Goal: Navigation & Orientation: Understand site structure

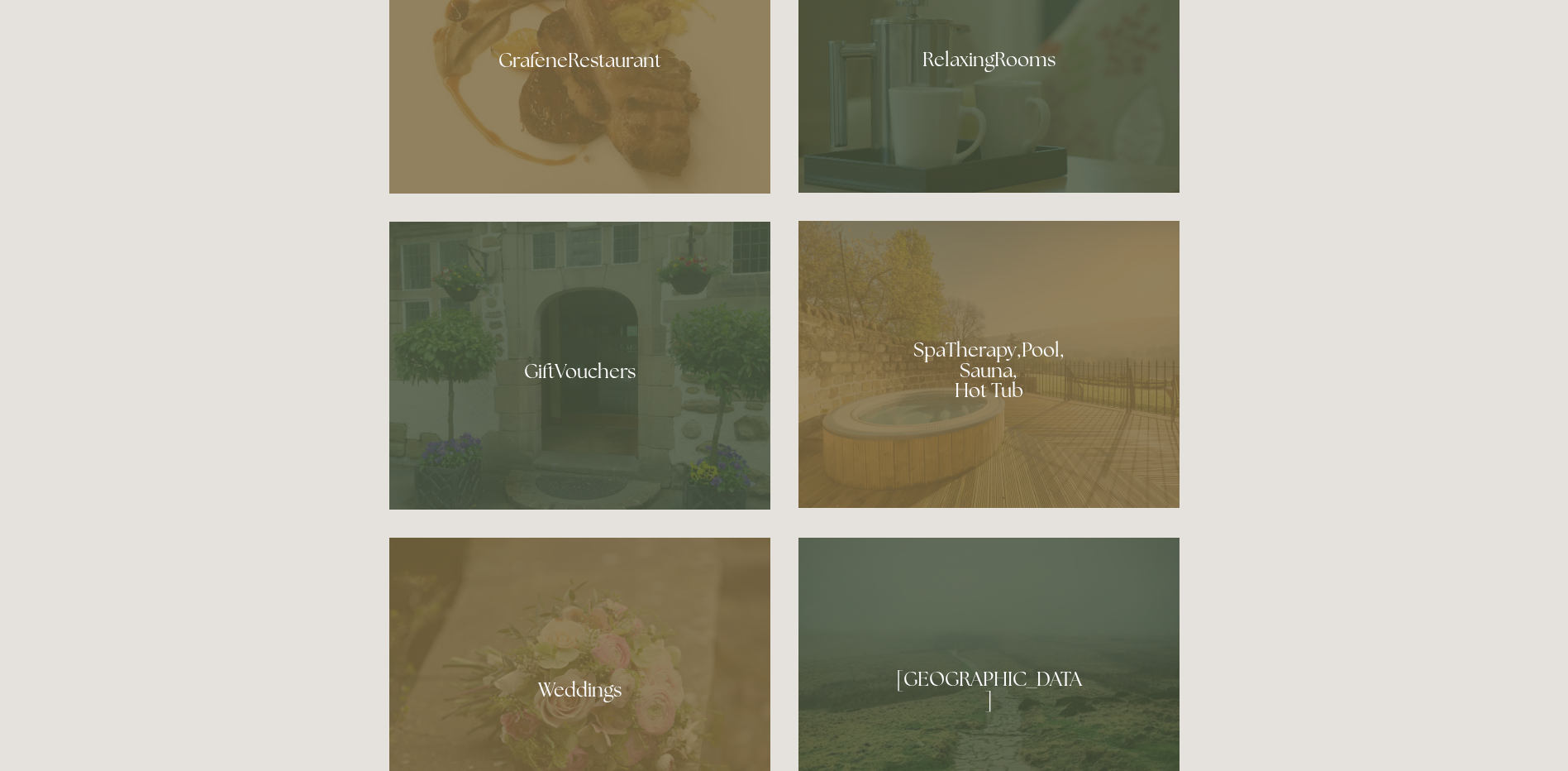
scroll to position [1324, 0]
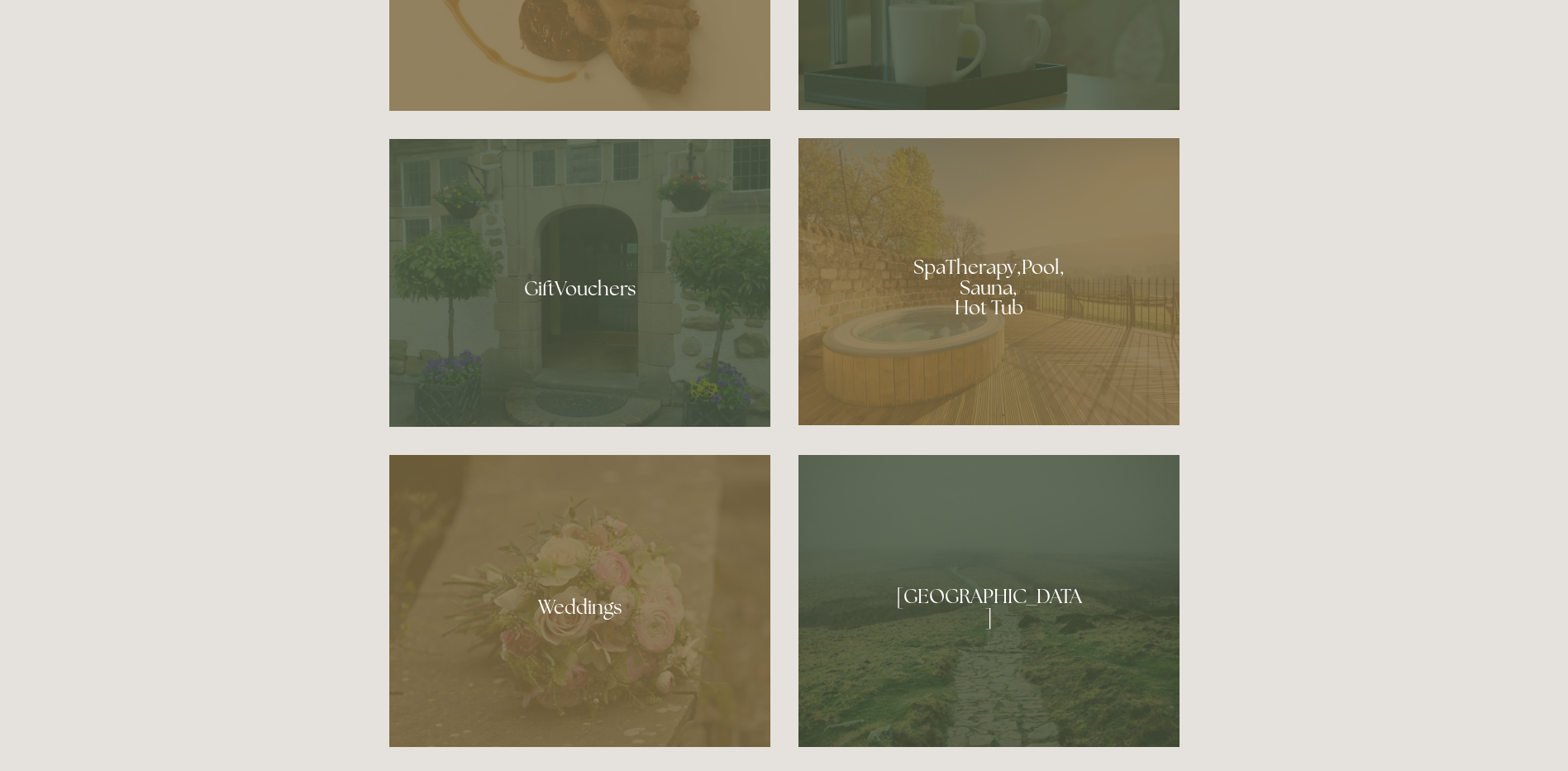
click at [989, 263] on div at bounding box center [989, 281] width 381 height 287
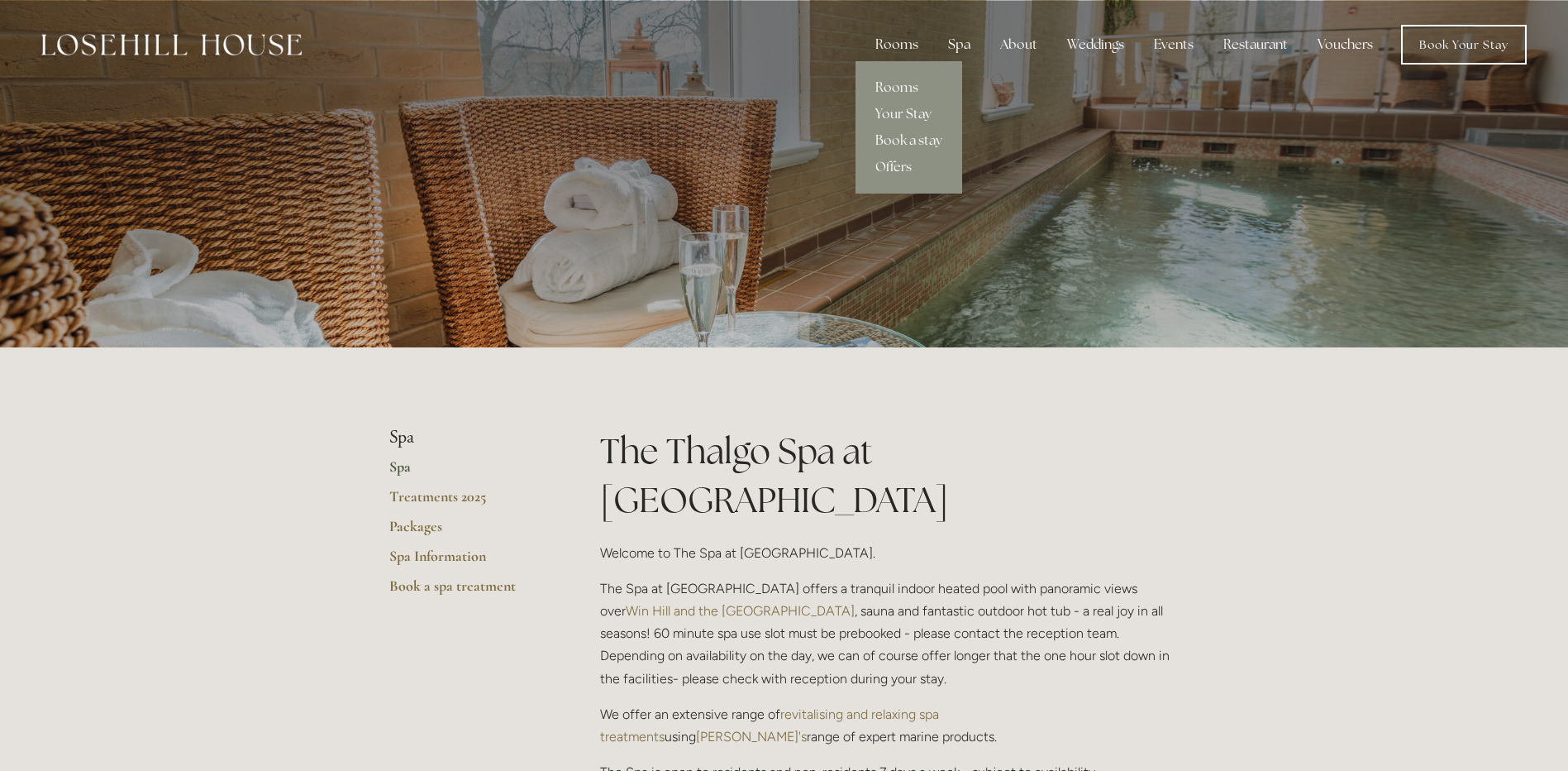
click at [892, 44] on div "Rooms" at bounding box center [897, 44] width 69 height 33
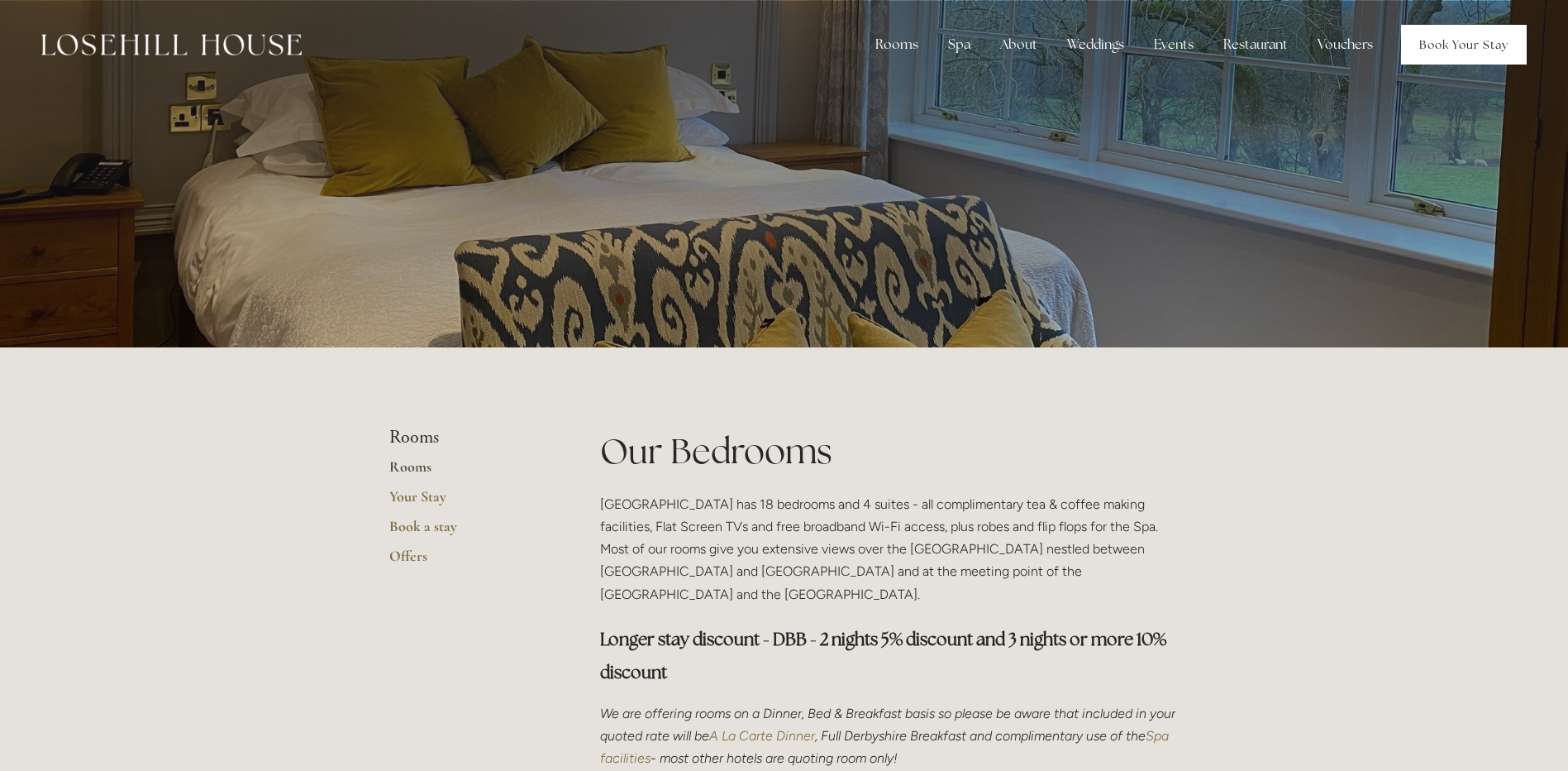
click at [1488, 55] on link "Book Your Stay" at bounding box center [1464, 45] width 126 height 40
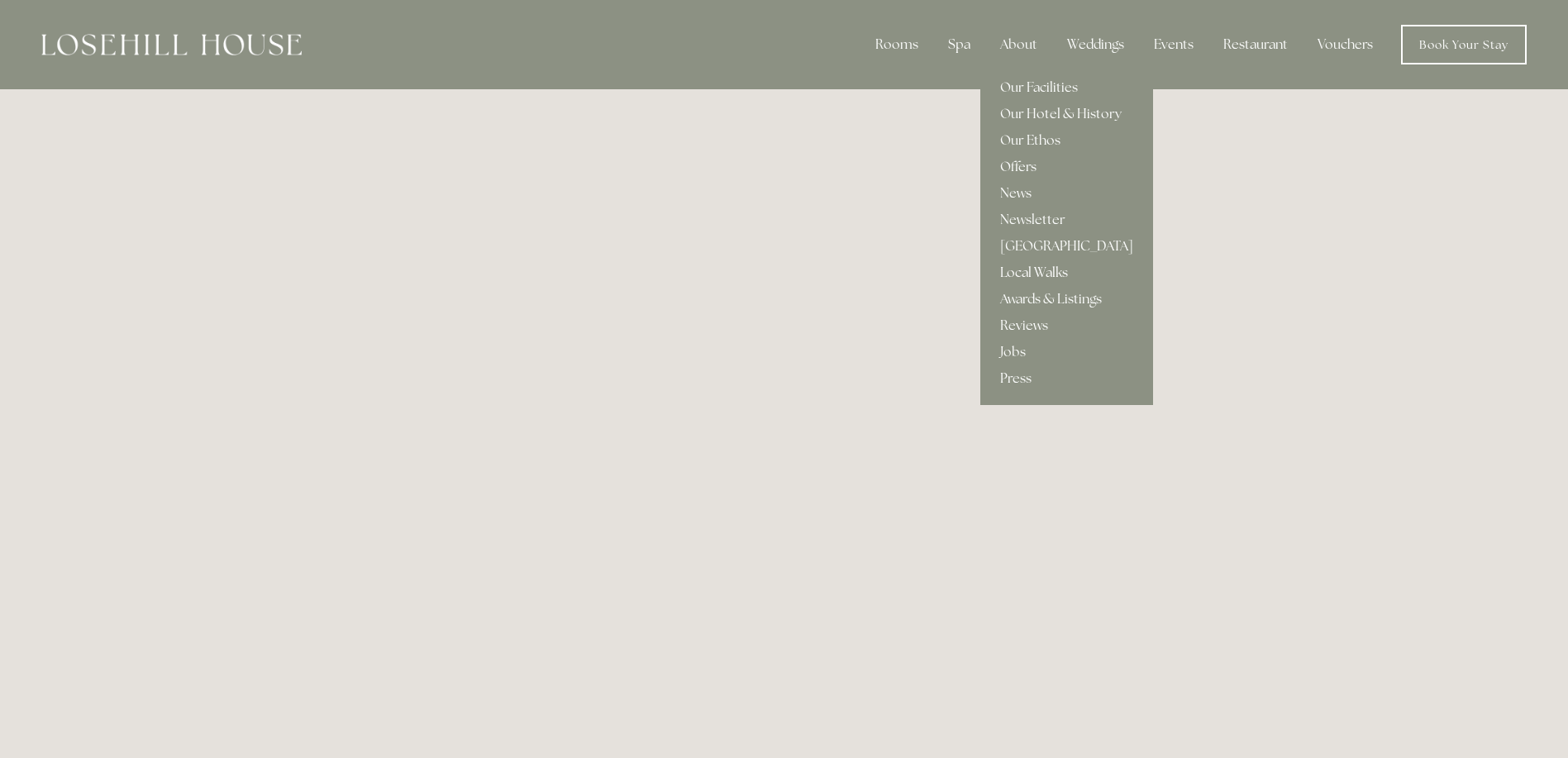
click at [1046, 271] on link "Local Walks" at bounding box center [1067, 272] width 172 height 27
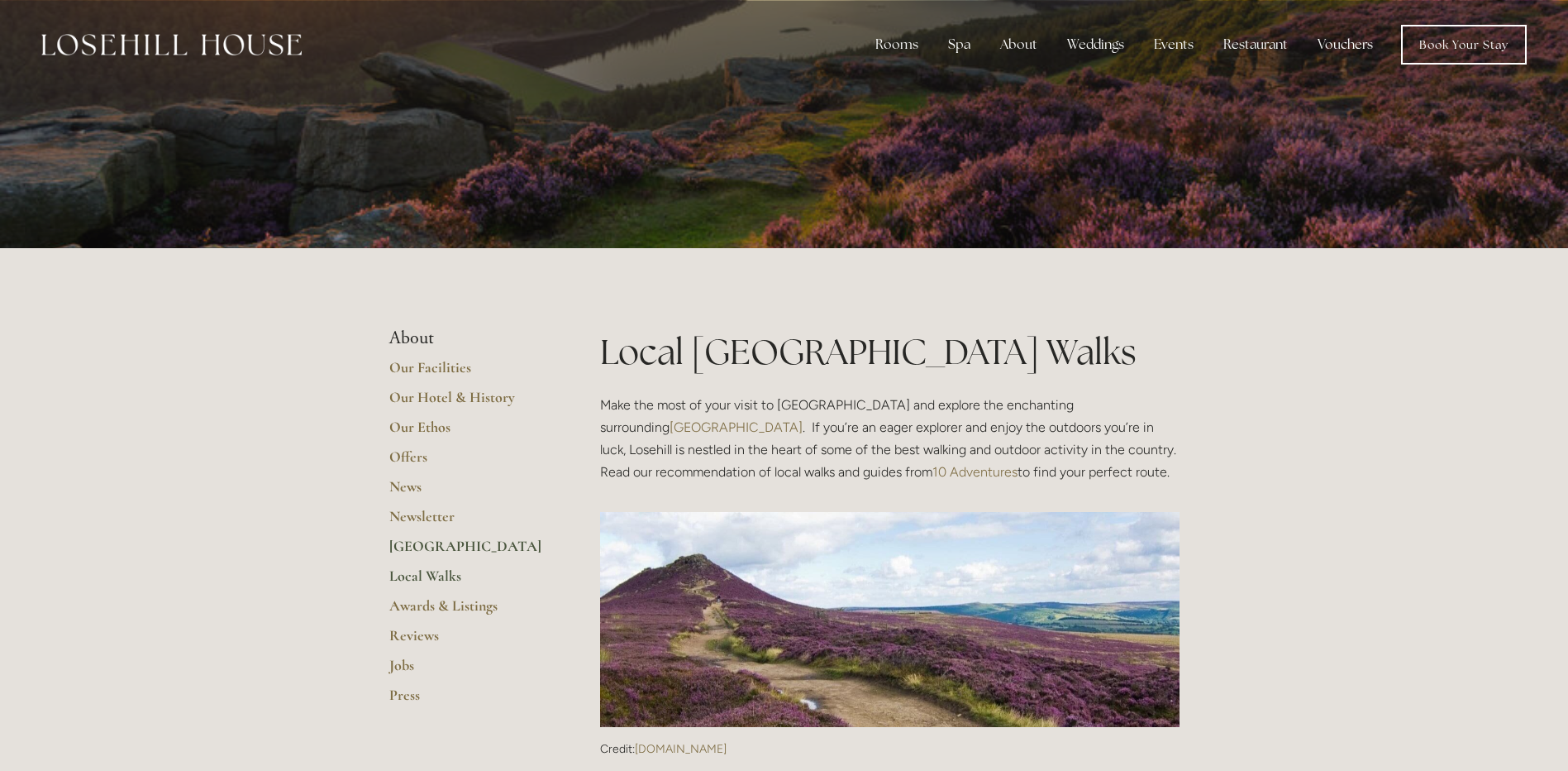
click at [431, 543] on link "[GEOGRAPHIC_DATA]" at bounding box center [468, 552] width 157 height 30
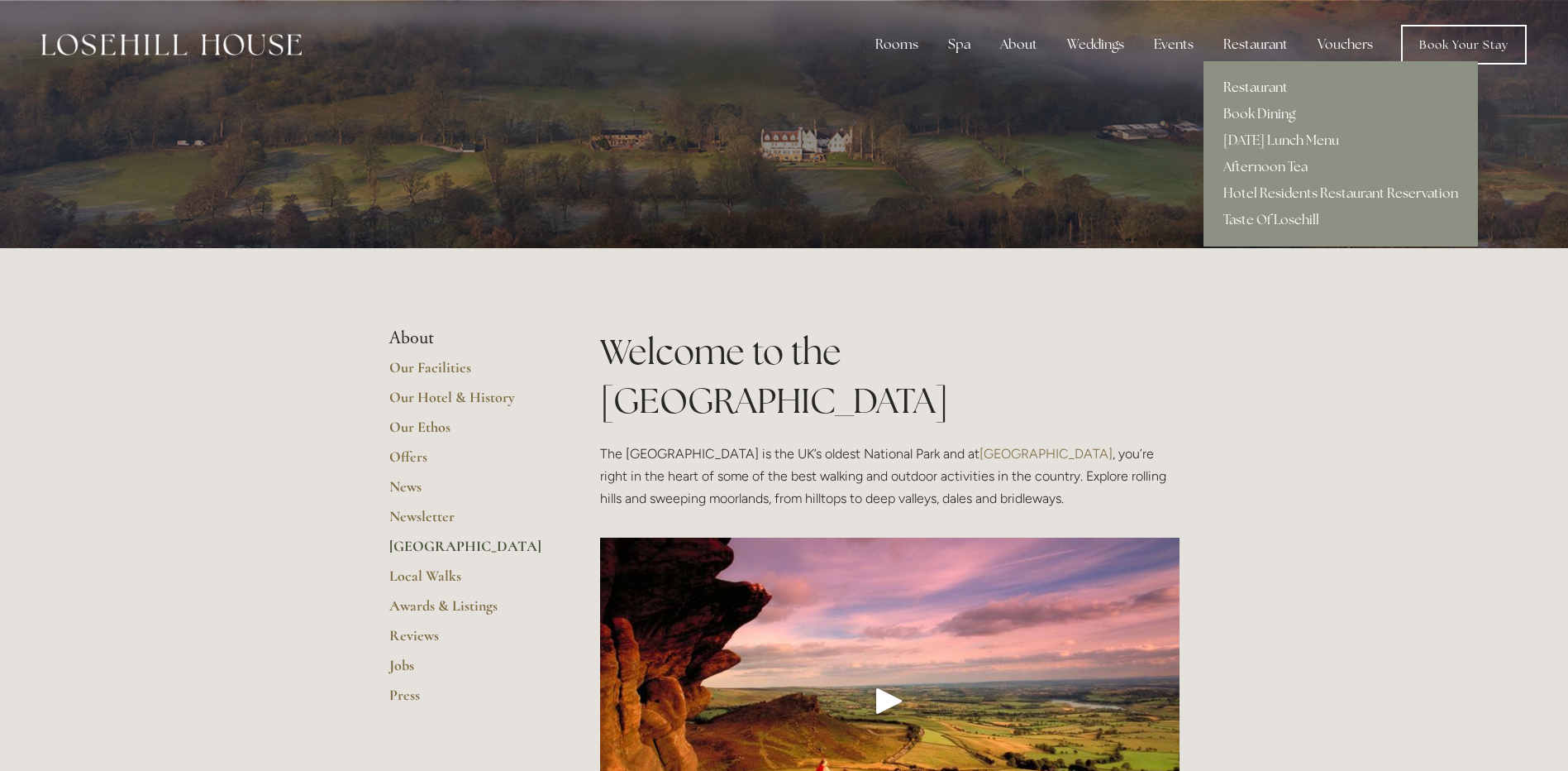
click at [1257, 84] on link "Restaurant" at bounding box center [1340, 87] width 274 height 27
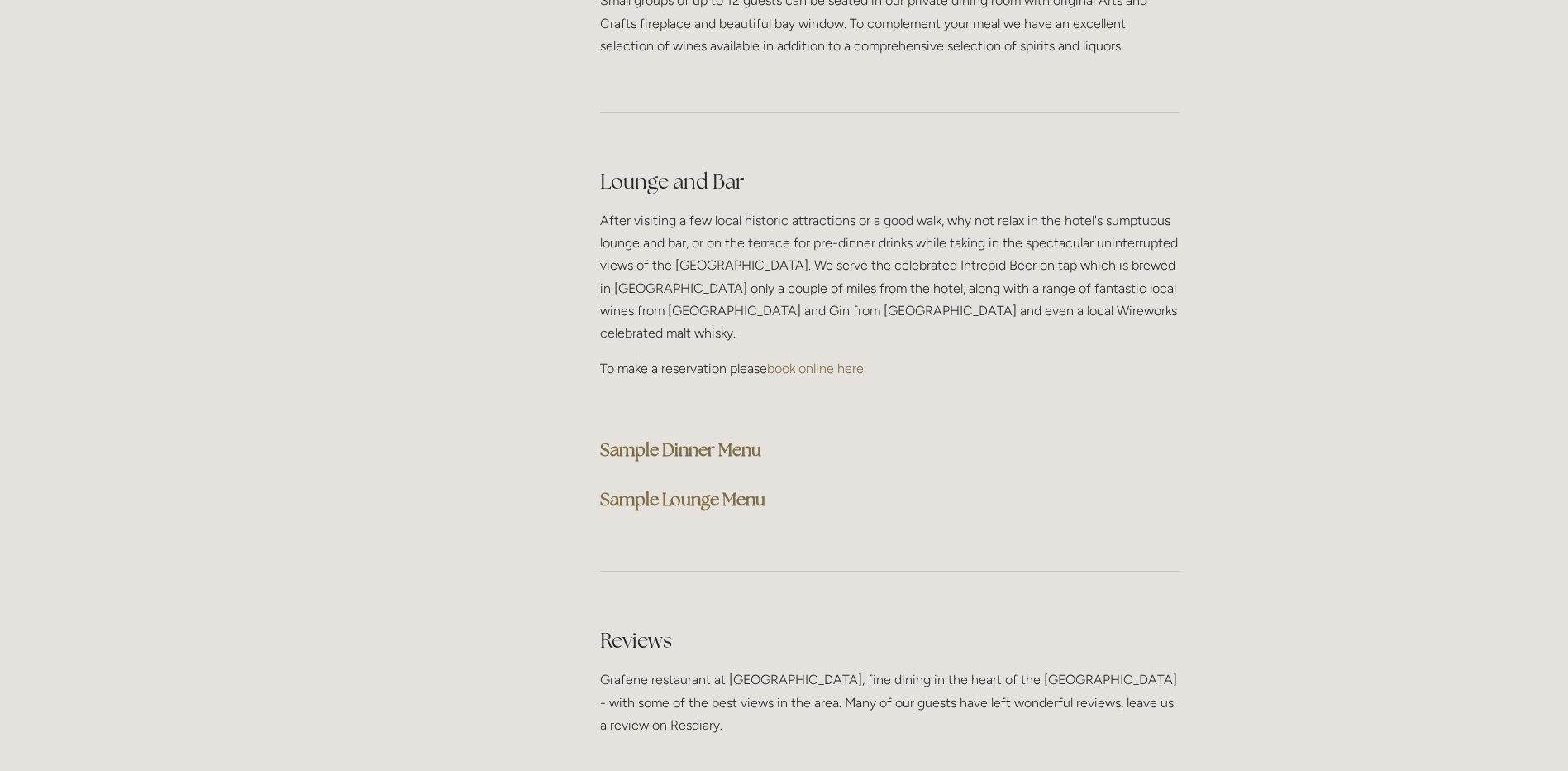
scroll to position [4219, 0]
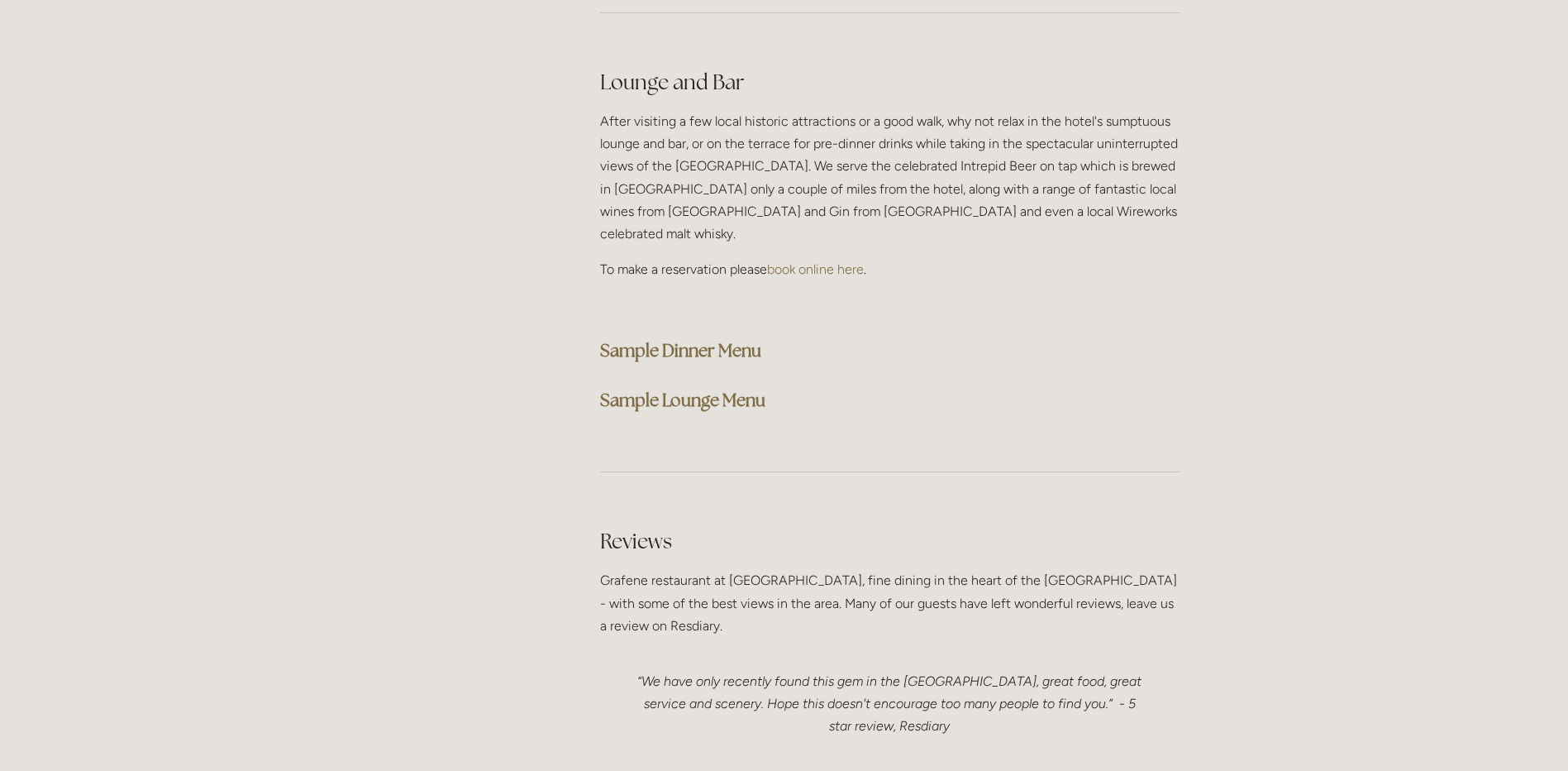
click at [676, 339] on strong "Sample Dinner Menu" at bounding box center [680, 350] width 161 height 23
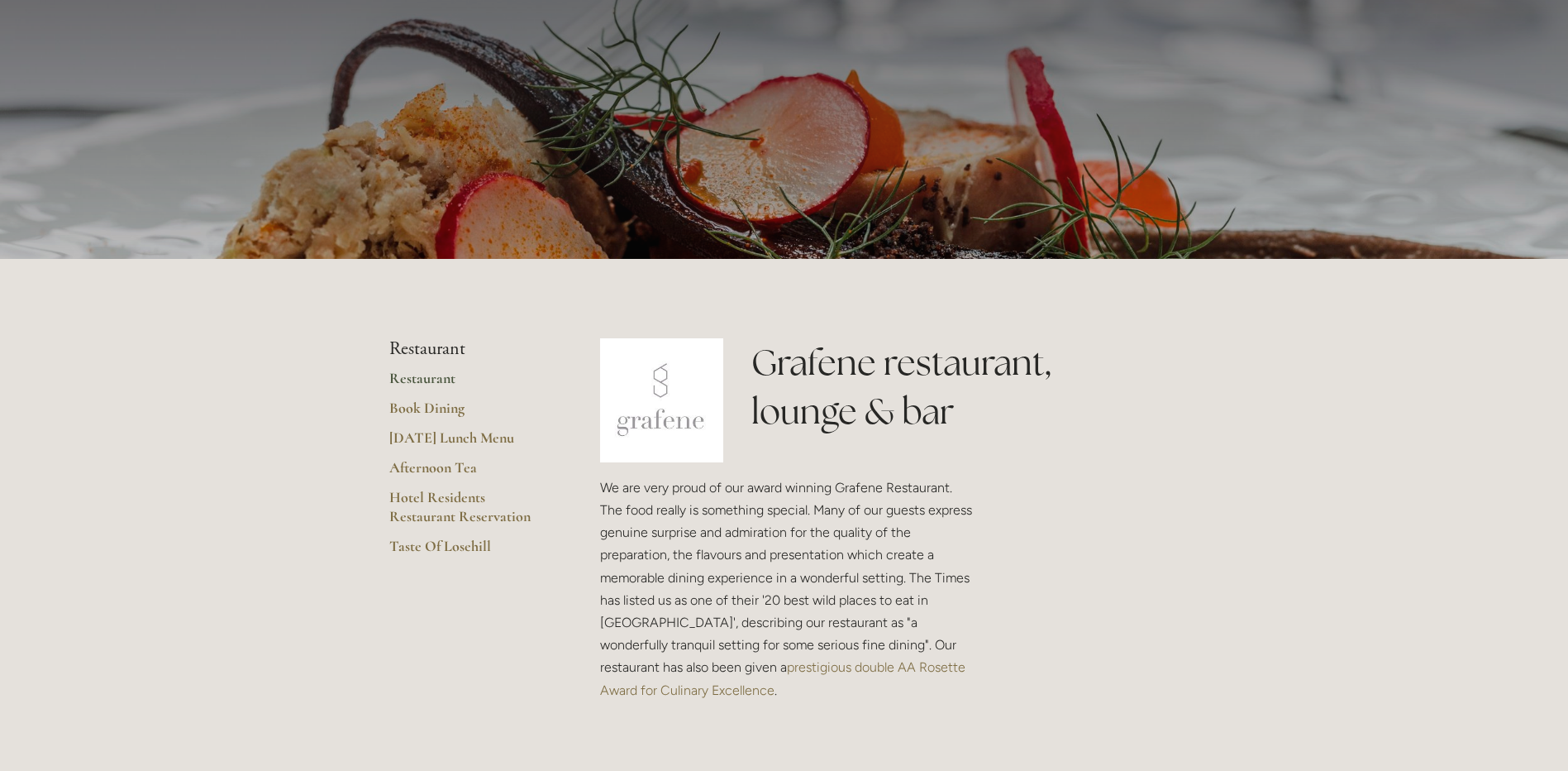
scroll to position [0, 0]
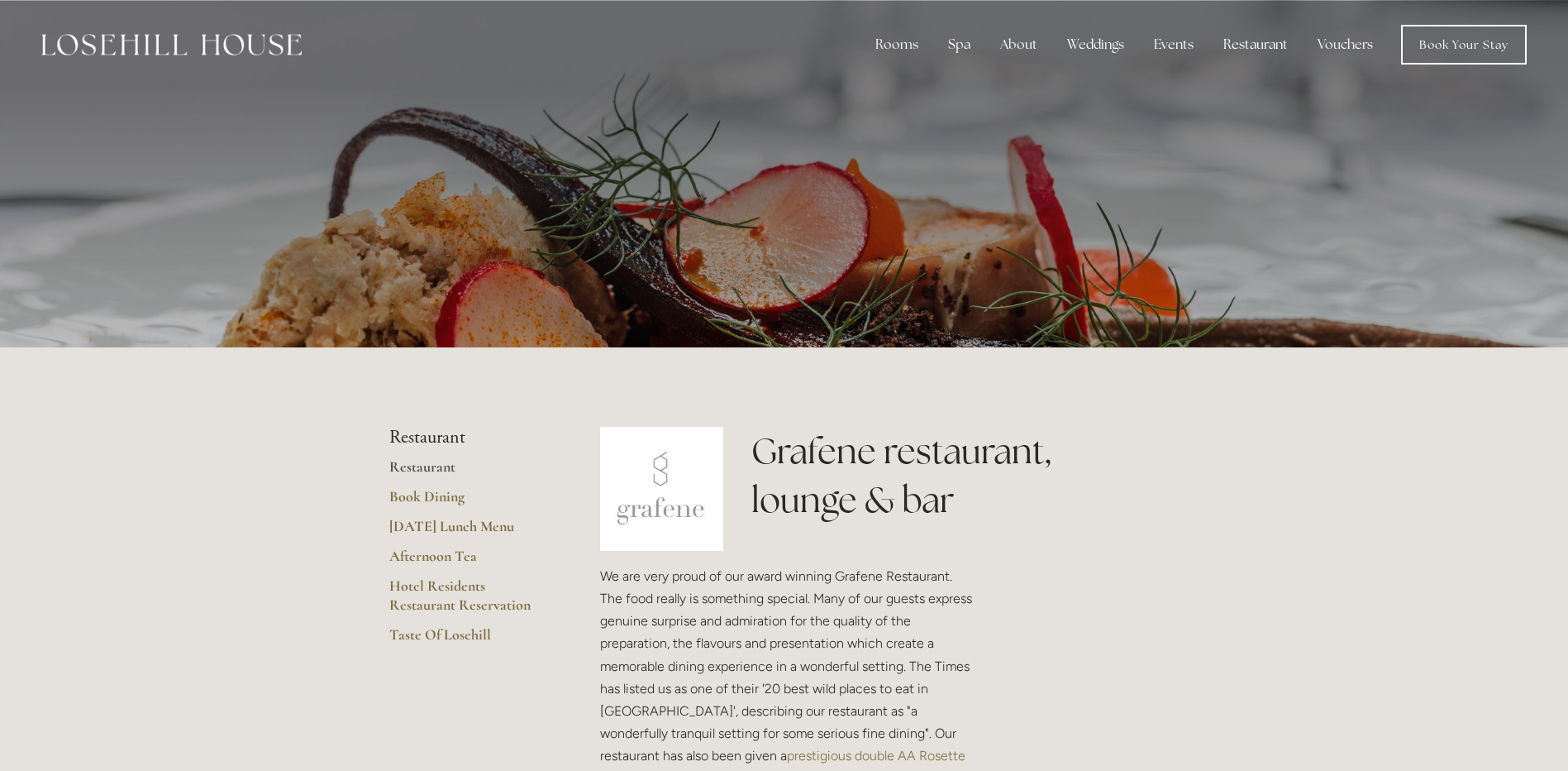
click at [1326, 143] on div at bounding box center [784, 173] width 1568 height 348
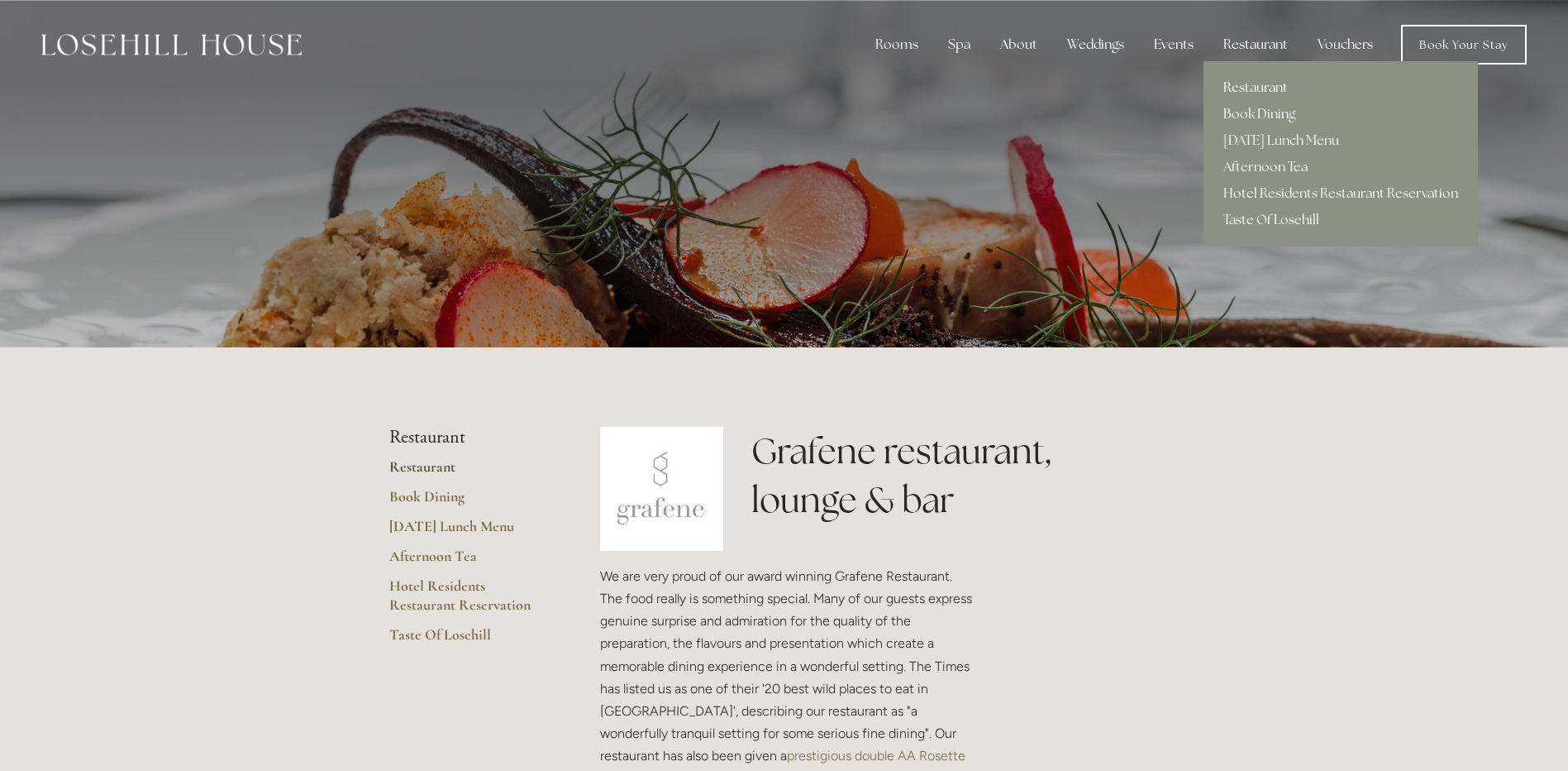
click at [1261, 161] on link "Afternoon Tea" at bounding box center [1340, 166] width 274 height 27
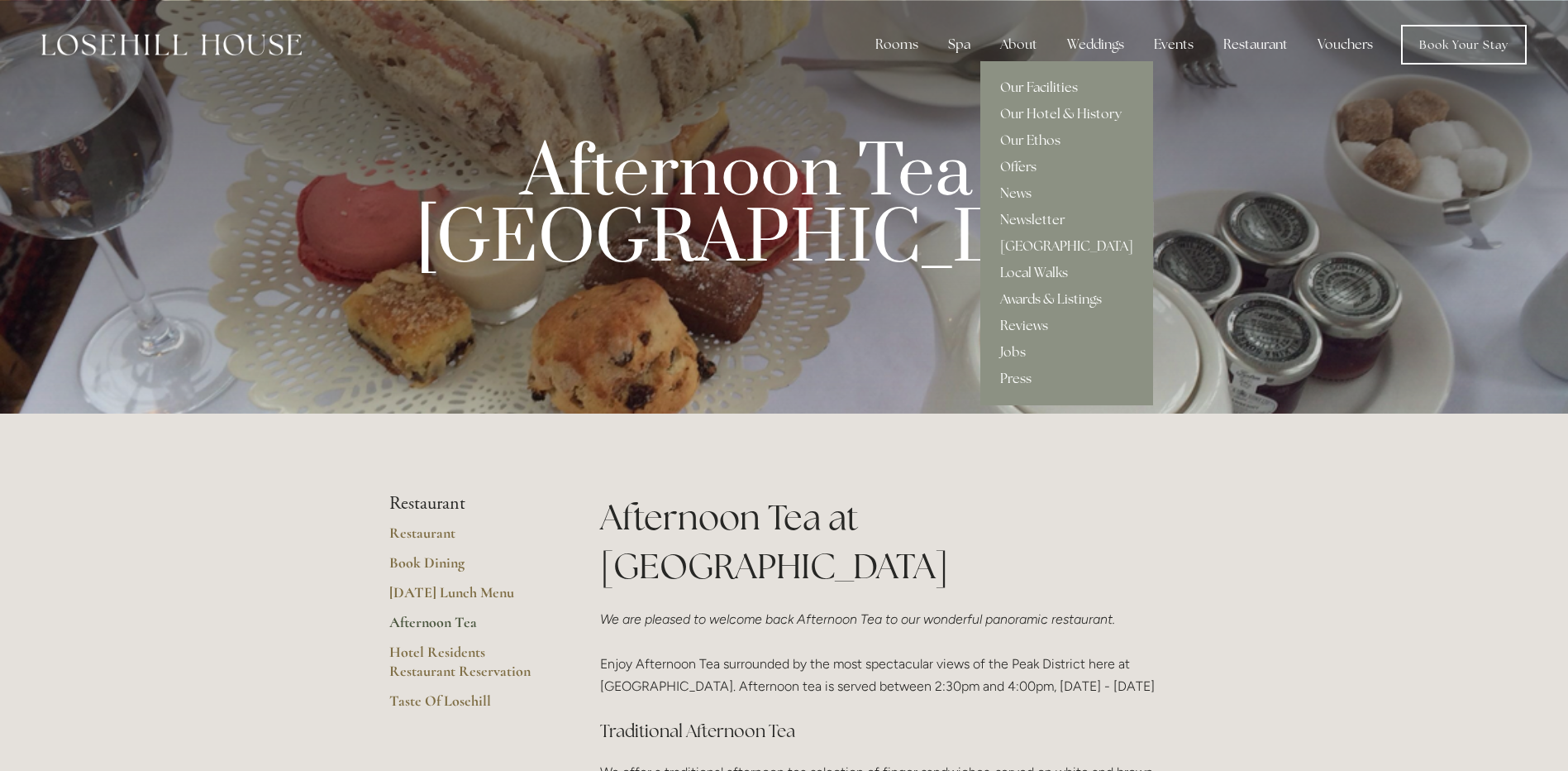
click at [1017, 91] on link "Our Facilities" at bounding box center [1067, 87] width 172 height 27
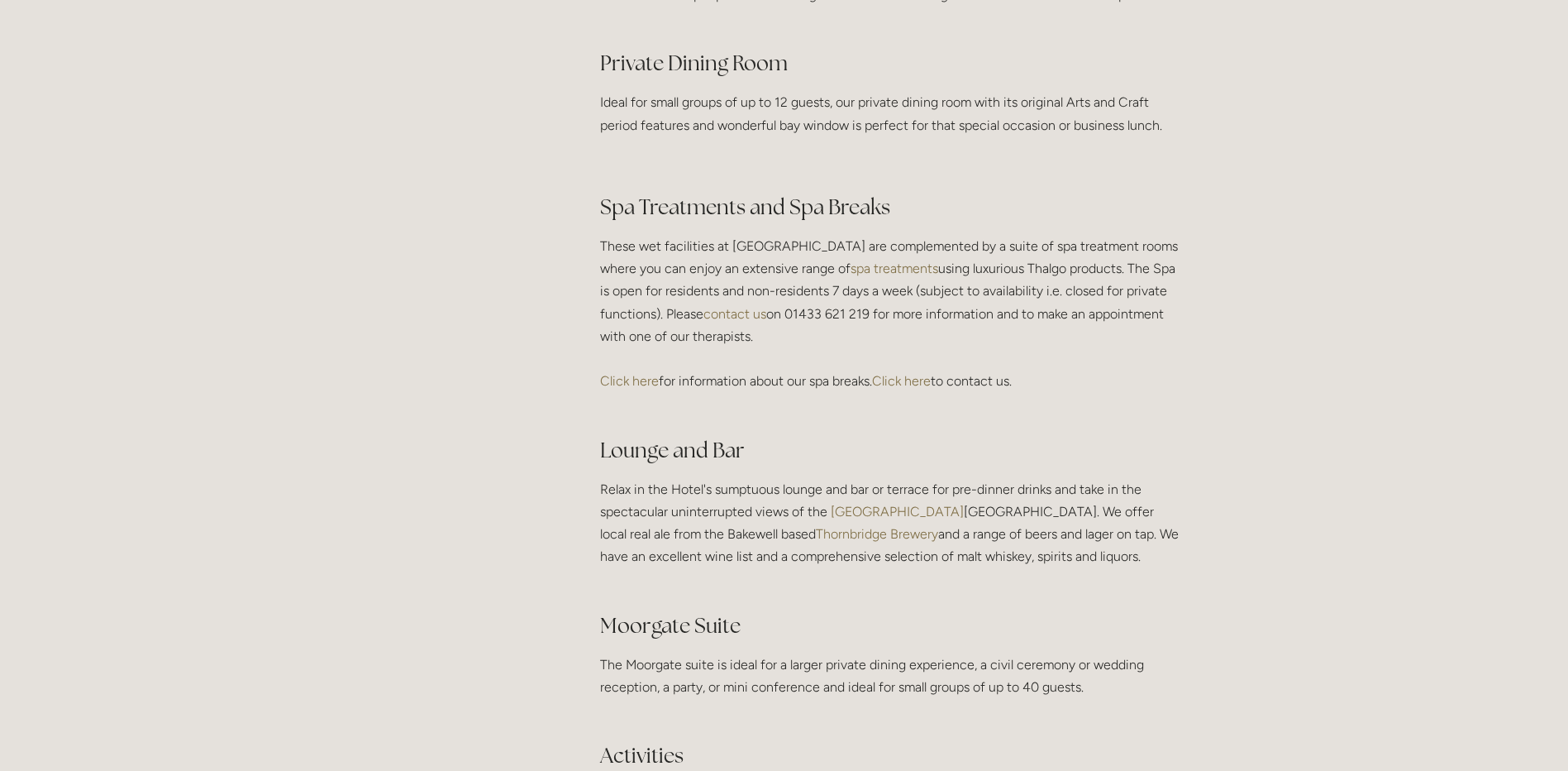
scroll to position [2730, 0]
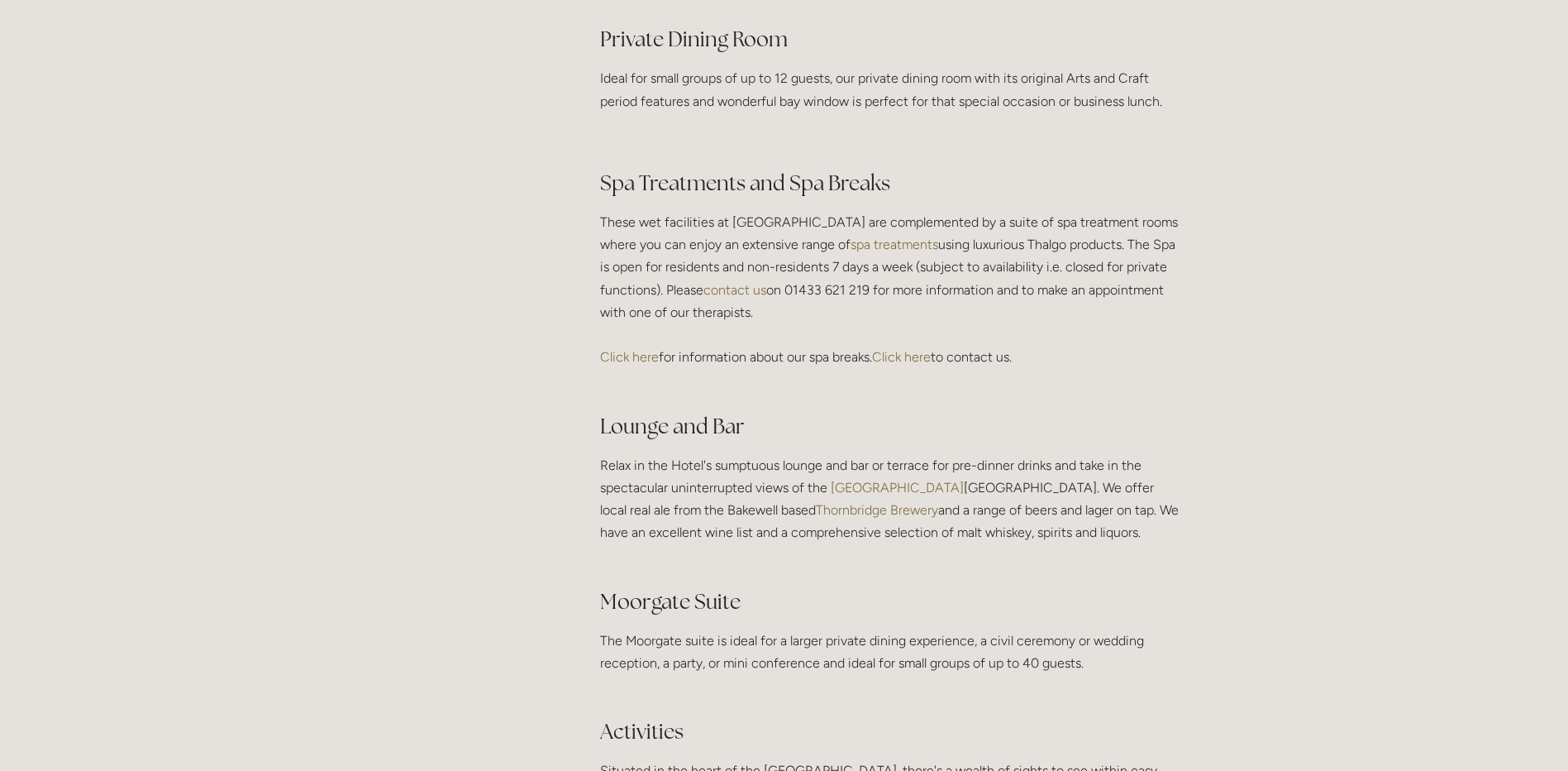
click at [899, 365] on link "Click here" at bounding box center [901, 357] width 58 height 16
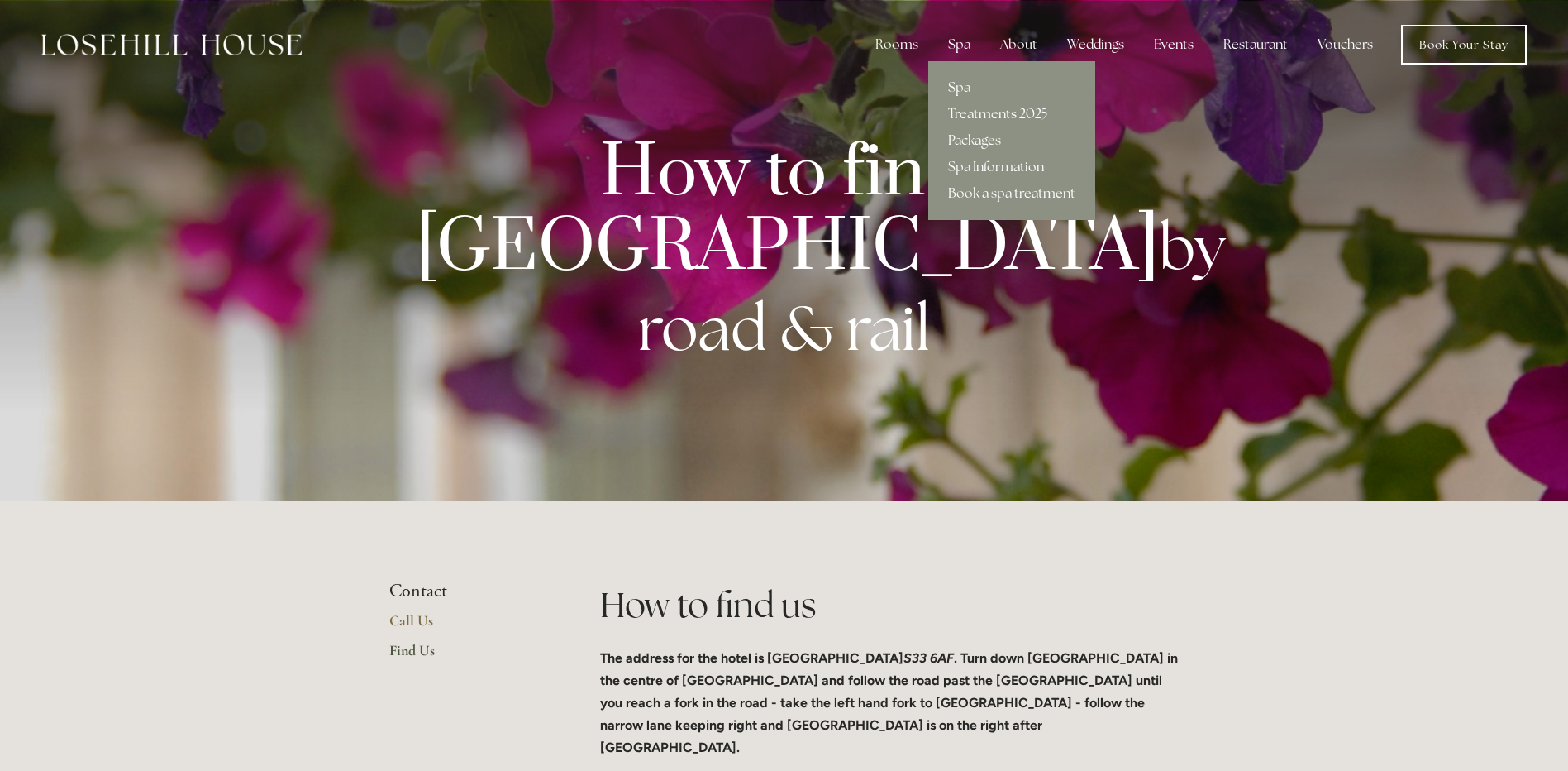
click at [970, 113] on link "Treatments 2025" at bounding box center [1011, 114] width 167 height 27
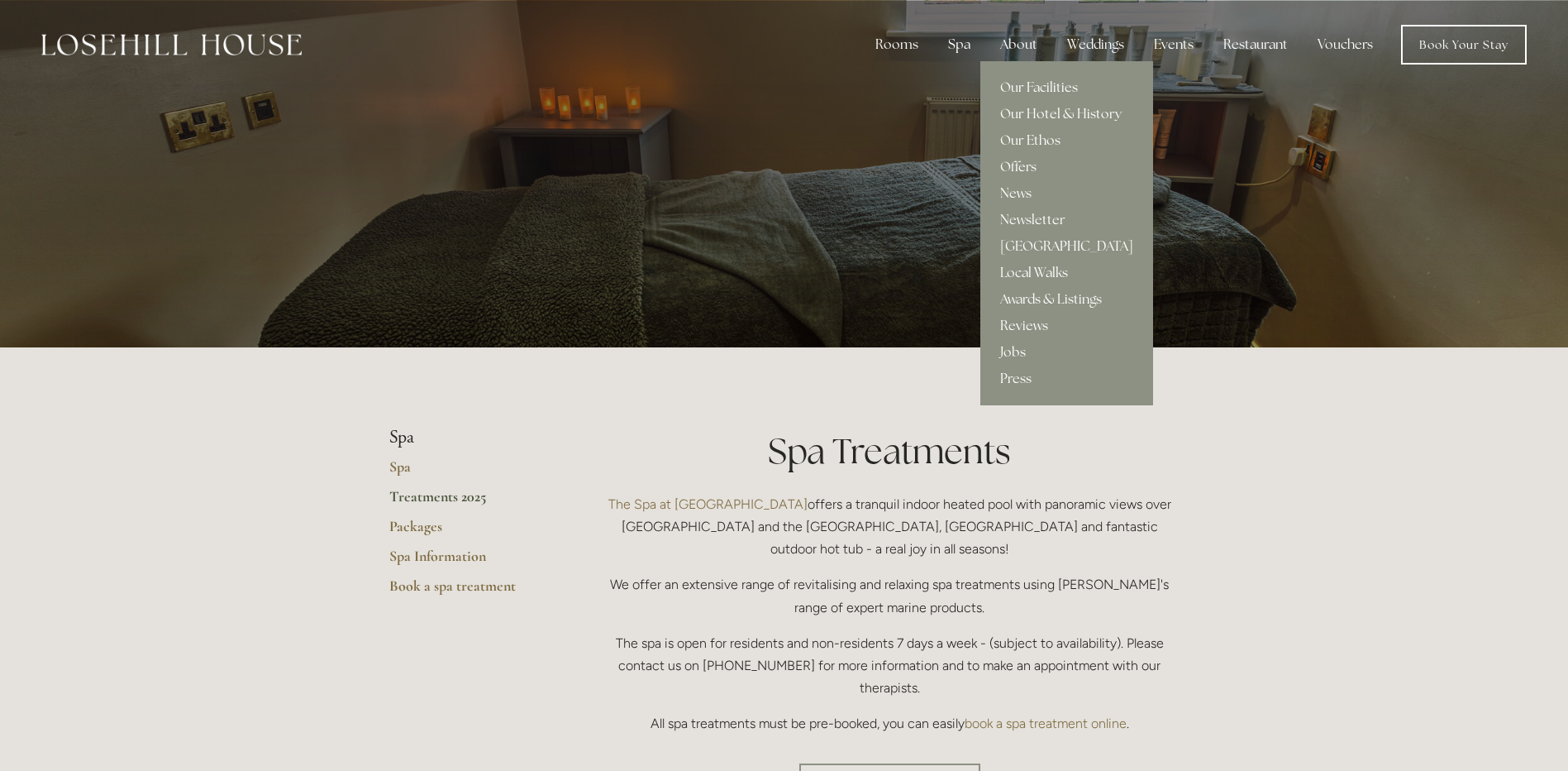
click at [1022, 355] on link "Jobs" at bounding box center [1067, 352] width 172 height 27
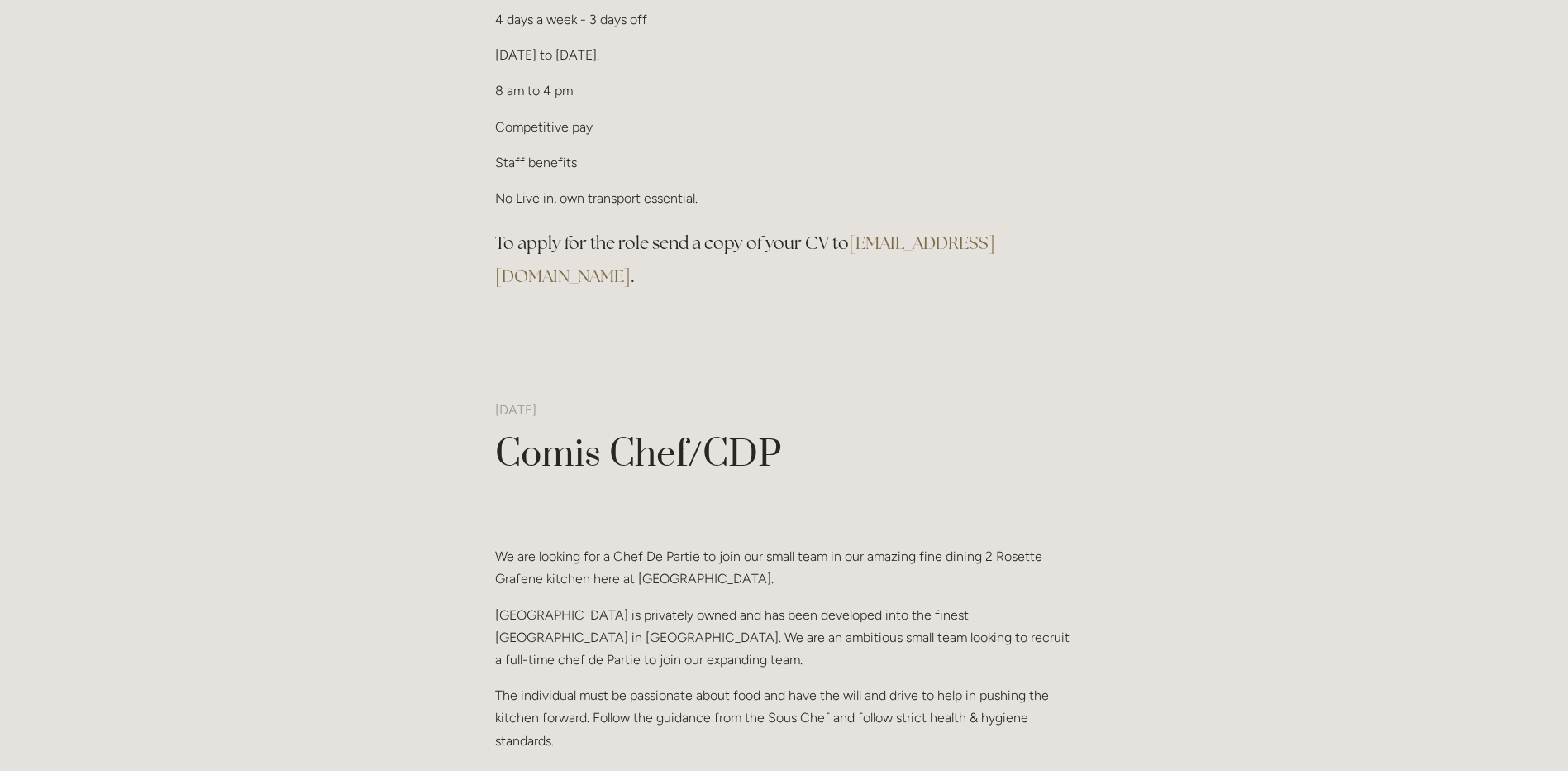
scroll to position [248, 0]
